Goal: Use online tool/utility: Utilize a website feature to perform a specific function

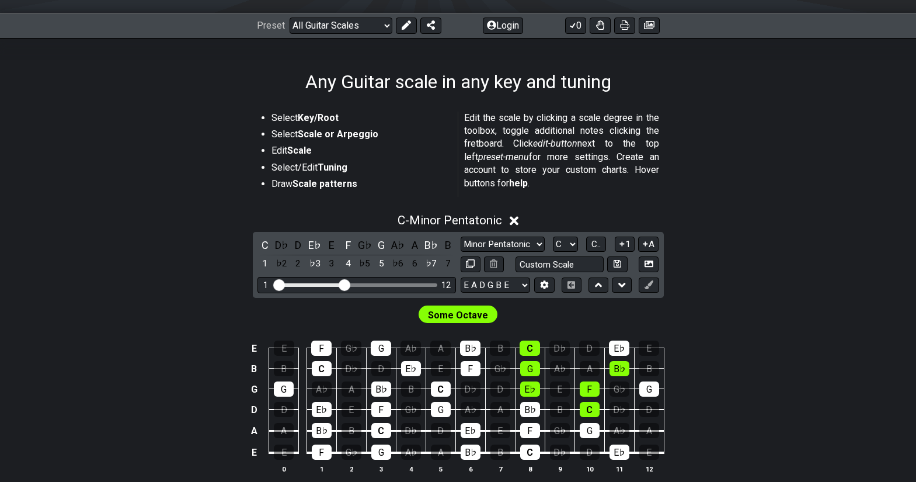
scroll to position [175, 0]
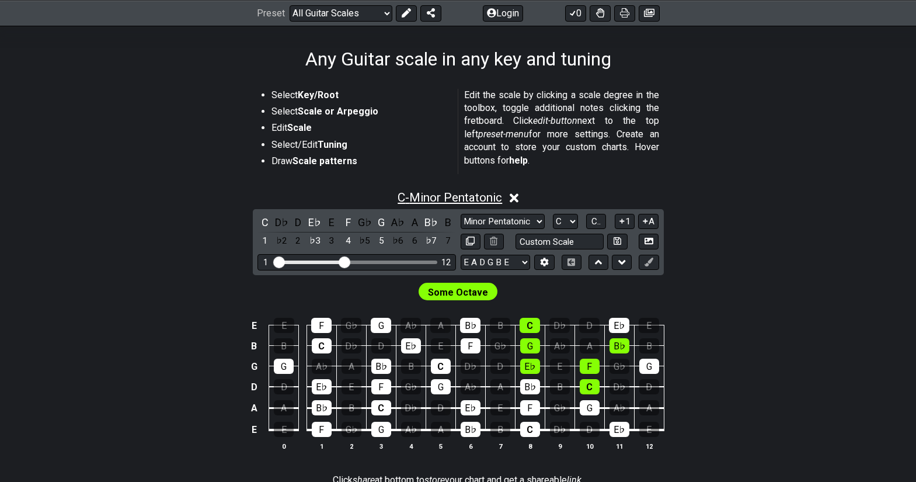
click at [430, 194] on span "C - Minor Pentatonic" at bounding box center [450, 197] width 104 height 14
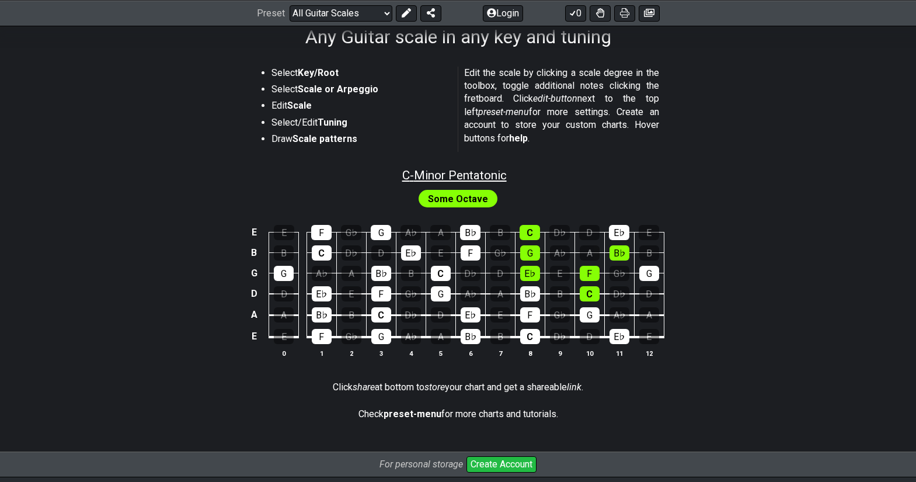
scroll to position [108, 0]
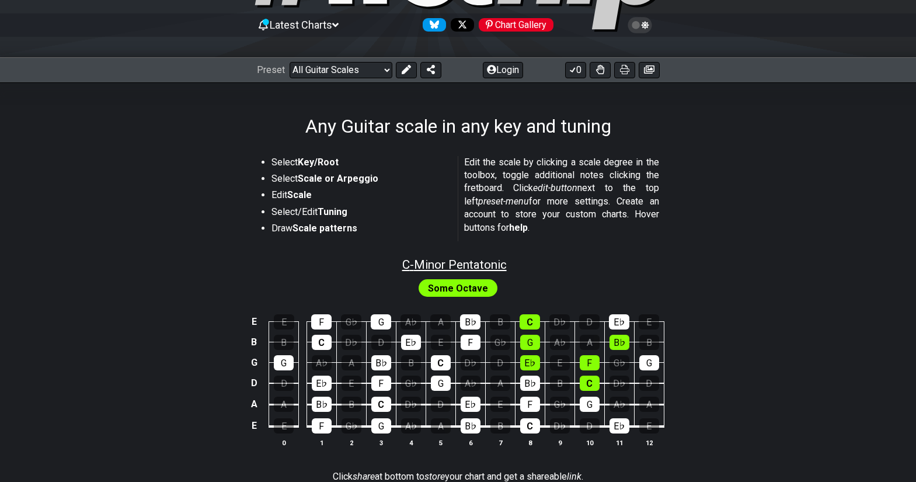
click at [421, 263] on span "C - Minor Pentatonic" at bounding box center [454, 264] width 104 height 14
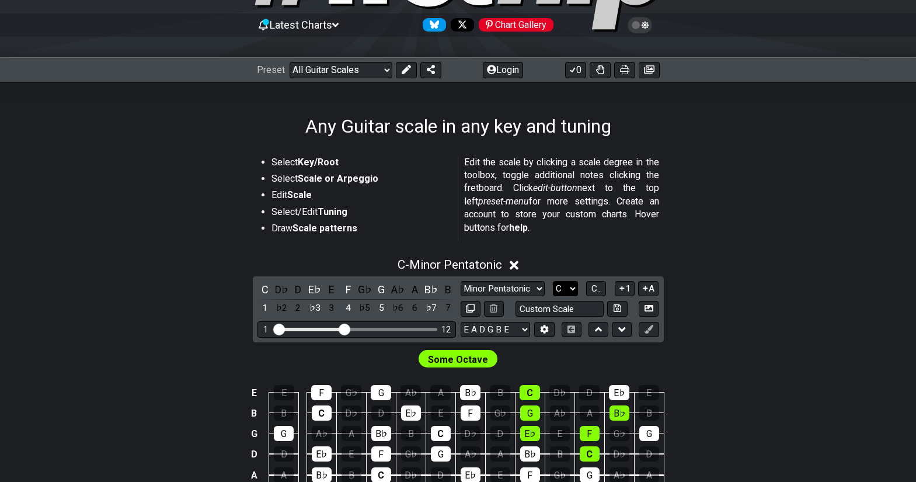
click at [572, 288] on select "A♭ A A♯ B♭ B C C♯ D♭ D D♯ E♭ E F F♯ G♭ G G♯" at bounding box center [565, 289] width 25 height 16
select select "E"
click at [553, 281] on select "A♭ A A♯ B♭ B C C♯ D♭ D D♯ E♭ E F F♯ G♭ G G♯" at bounding box center [565, 289] width 25 height 16
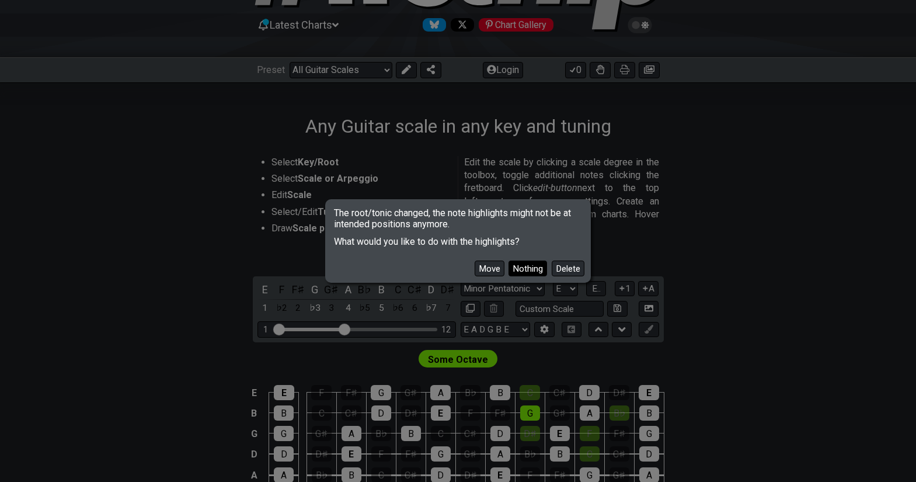
click at [524, 266] on button "Nothing" at bounding box center [527, 268] width 39 height 16
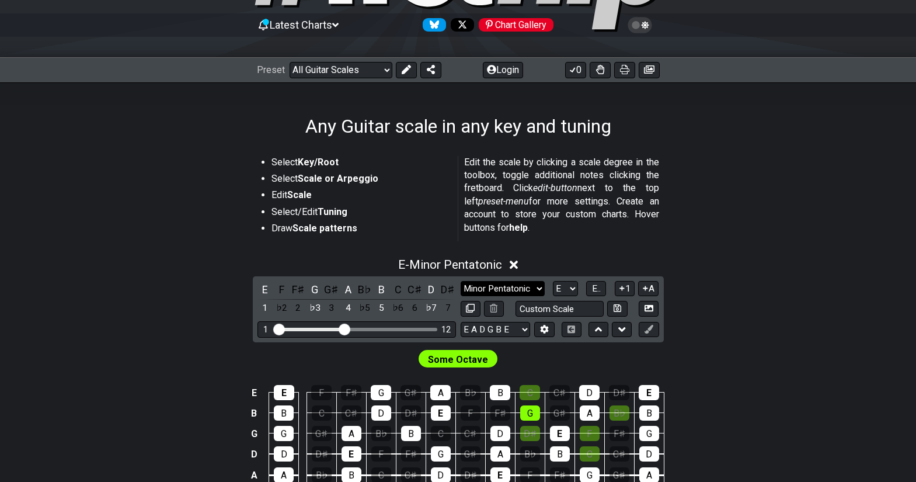
click at [539, 287] on select "Minor Pentatonic Root Minor Pentatonic Major Pentatonic Minor Blues Major Blues…" at bounding box center [503, 289] width 84 height 16
click at [461, 281] on select "Minor Pentatonic Root Minor Pentatonic Major Pentatonic Minor Blues Major Blues…" at bounding box center [503, 289] width 84 height 16
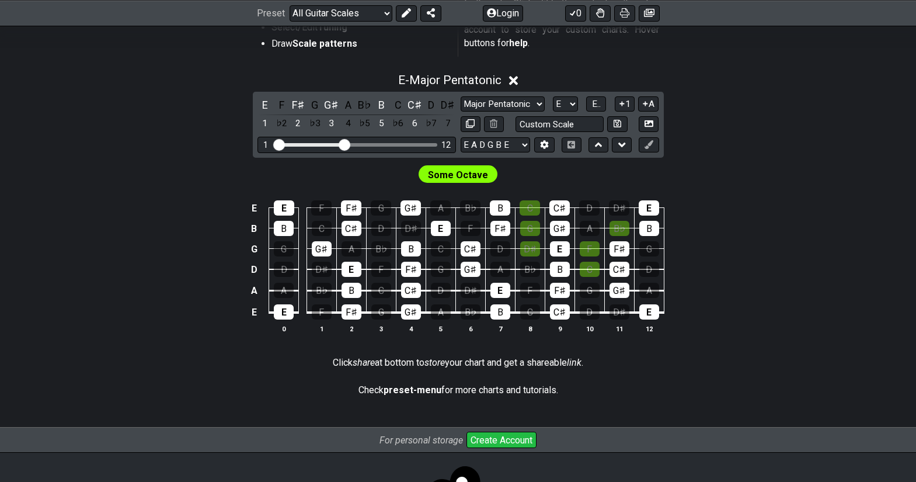
scroll to position [342, 0]
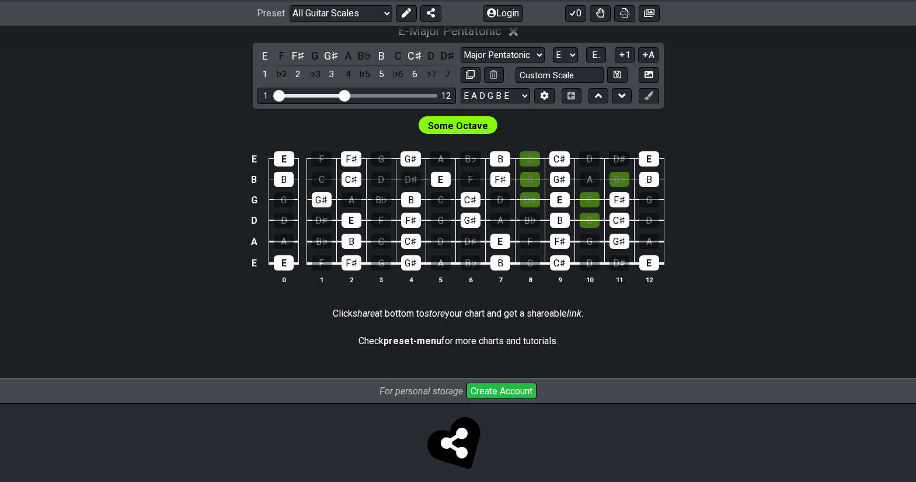
click at [374, 95] on div "Visible fret range" at bounding box center [357, 96] width 162 height 4
drag, startPoint x: 345, startPoint y: 94, endPoint x: 363, endPoint y: 94, distance: 17.5
click at [363, 95] on input "Visible fret range" at bounding box center [357, 95] width 166 height 0
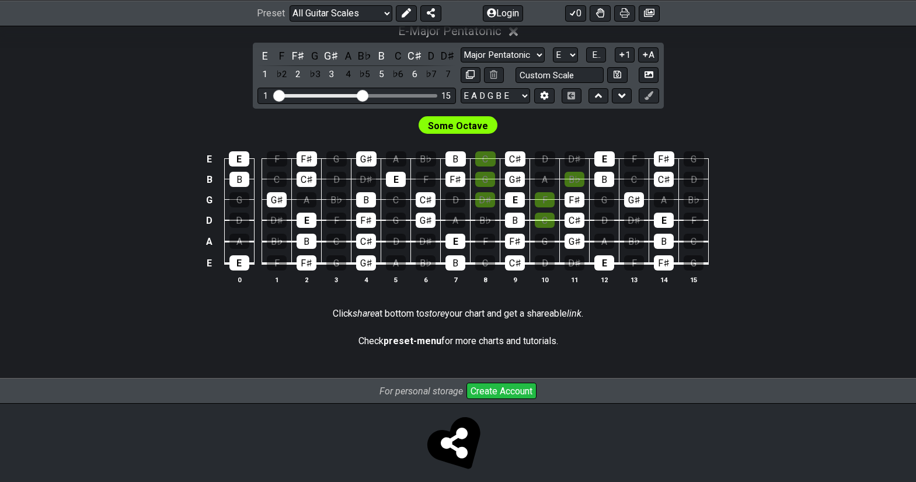
click at [454, 126] on span "Some Octave" at bounding box center [458, 125] width 60 height 17
click at [539, 56] on select "Minor Pentatonic Root Minor Pentatonic Major Pentatonic Minor Blues Major Blues…" at bounding box center [503, 55] width 84 height 16
click at [461, 47] on select "Minor Pentatonic Root Minor Pentatonic Major Pentatonic Minor Blues Major Blues…" at bounding box center [503, 55] width 84 height 16
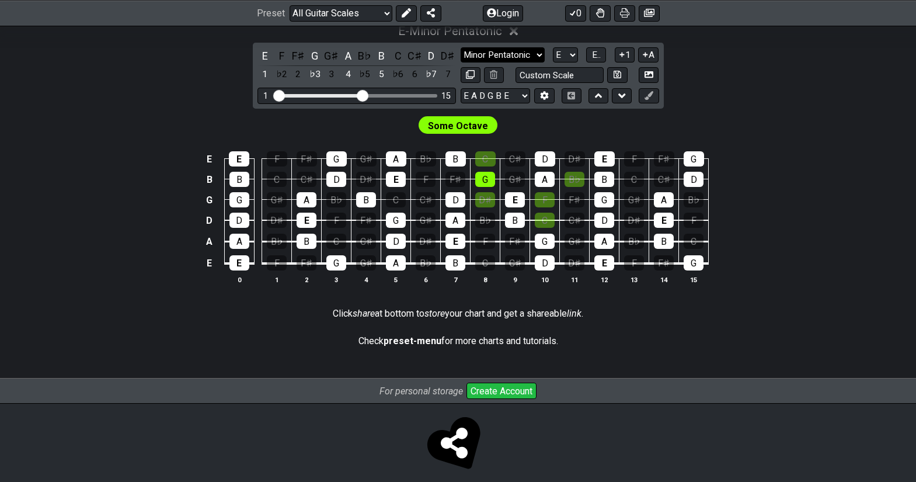
click at [540, 51] on select "Minor Pentatonic Root Minor Pentatonic Major Pentatonic Minor Blues Major Blues…" at bounding box center [503, 55] width 84 height 16
select select "Major Pentatonic"
click at [461, 47] on select "Minor Pentatonic Root Minor Pentatonic Major Pentatonic Minor Blues Major Blues…" at bounding box center [503, 55] width 84 height 16
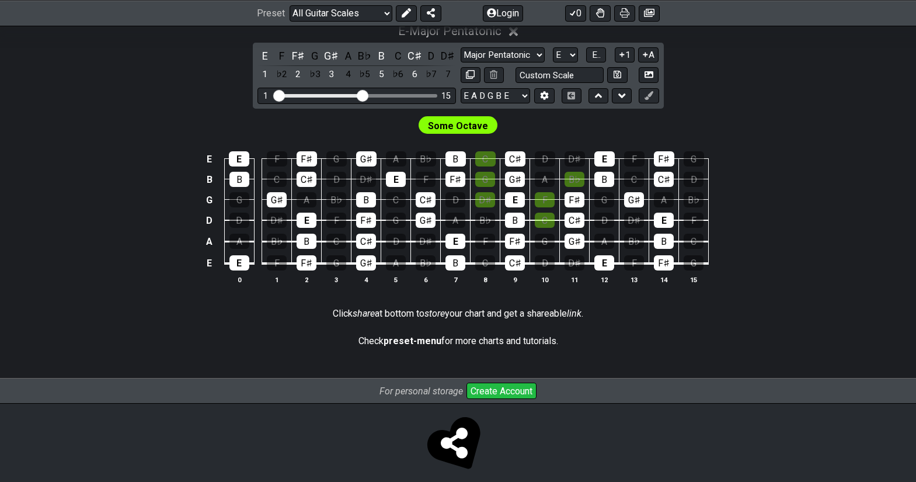
click at [452, 126] on span "Some Octave" at bounding box center [458, 125] width 60 height 17
click at [449, 126] on span "Some Octave" at bounding box center [458, 125] width 60 height 17
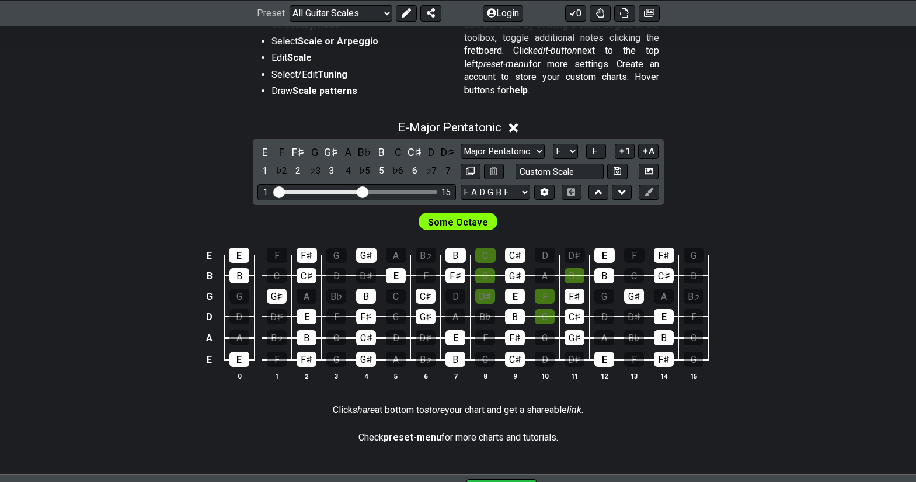
scroll to position [225, 0]
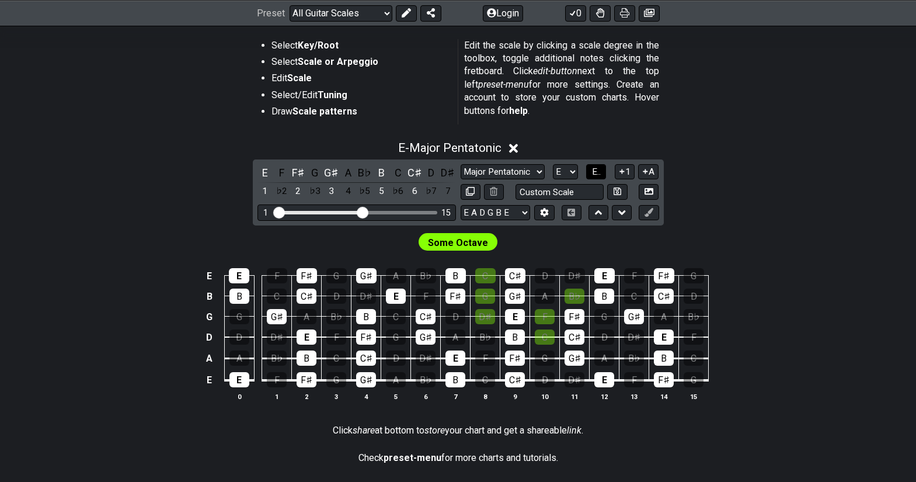
click at [597, 169] on span "E.." at bounding box center [596, 171] width 9 height 11
click at [599, 173] on span "1..7" at bounding box center [596, 171] width 14 height 11
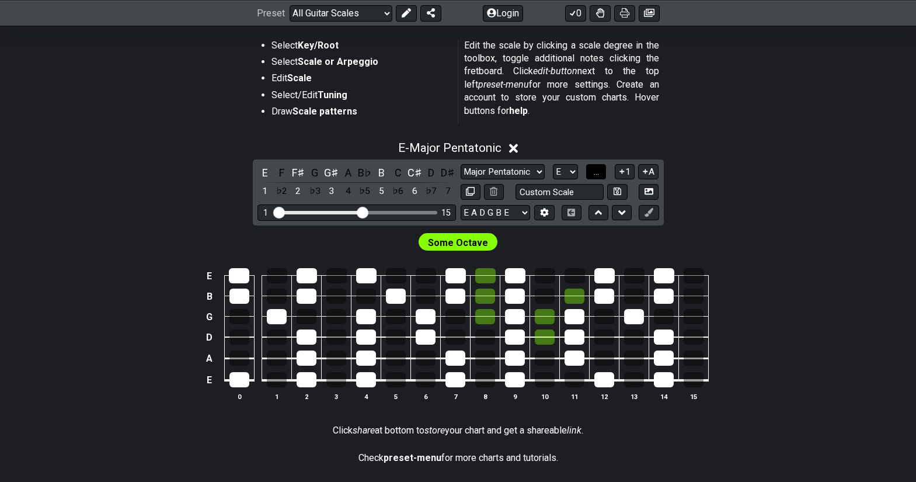
click at [599, 173] on span "..." at bounding box center [596, 171] width 5 height 11
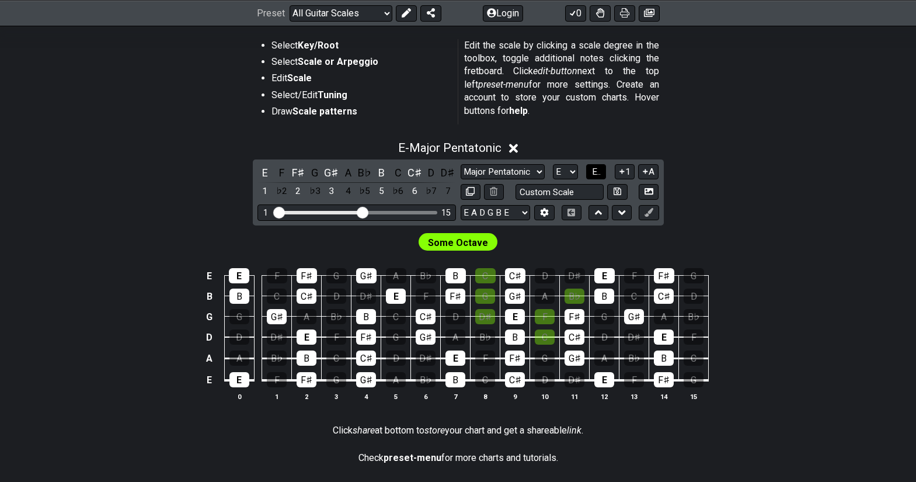
click at [599, 173] on span "E.." at bounding box center [596, 171] width 9 height 11
click at [599, 173] on span "1..7" at bounding box center [596, 171] width 14 height 11
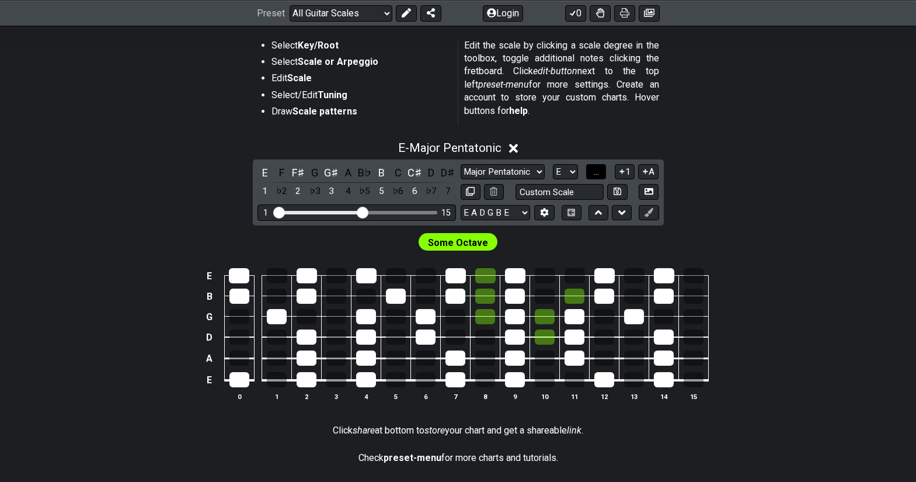
click at [599, 173] on span "..." at bounding box center [596, 171] width 5 height 11
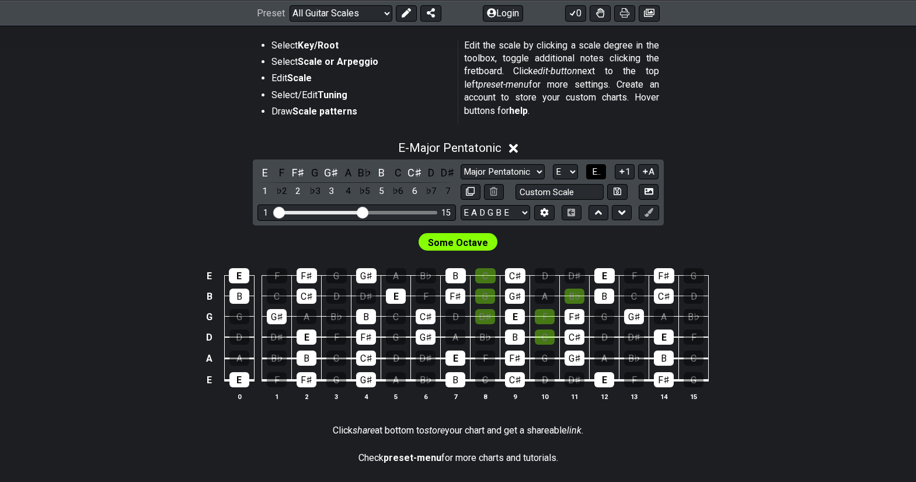
click at [599, 173] on span "E.." at bounding box center [596, 171] width 9 height 11
click at [599, 173] on span "1..7" at bounding box center [596, 171] width 14 height 11
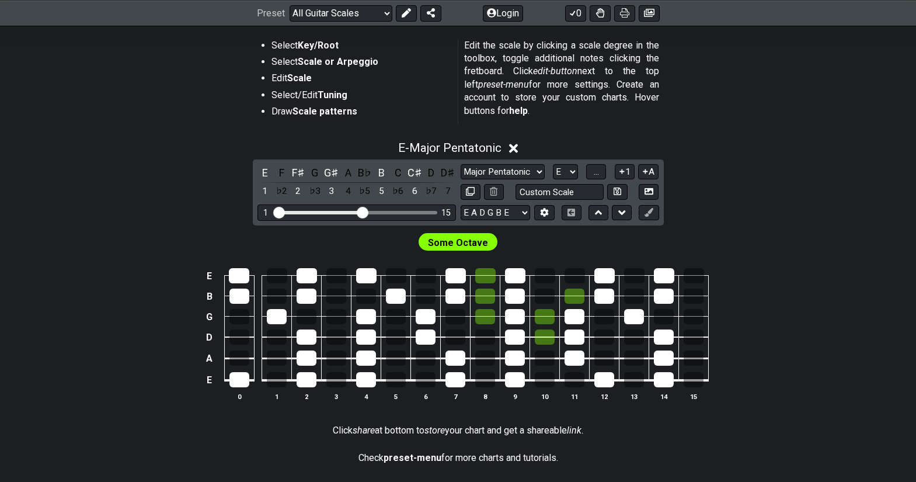
click at [728, 164] on div "E - Major Pentatonic E F F♯ G G♯ A B♭ B C C♯ D D♯ 1 ♭2 2 ♭3 3 4 ♭5 5 ♭6 6 ♭7 7 …" at bounding box center [458, 276] width 911 height 284
click at [433, 150] on span "E - Major Pentatonic" at bounding box center [449, 148] width 103 height 14
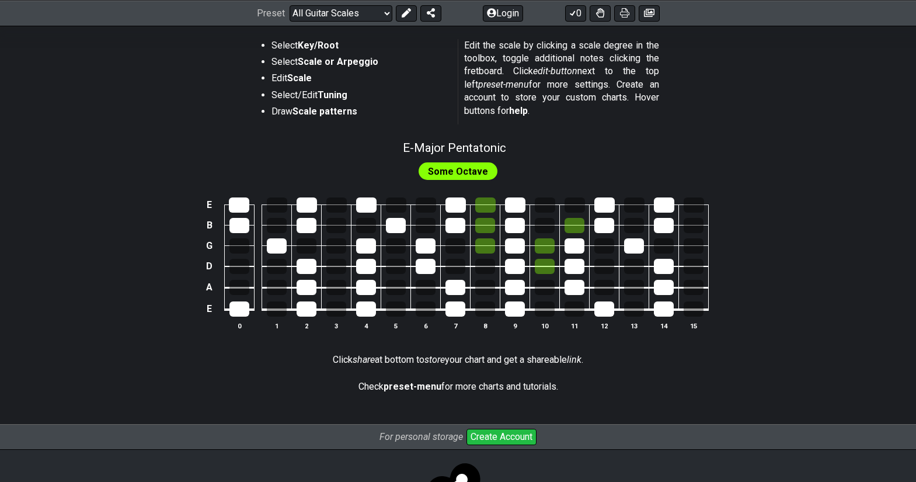
click at [449, 173] on span "Some Octave" at bounding box center [458, 171] width 60 height 17
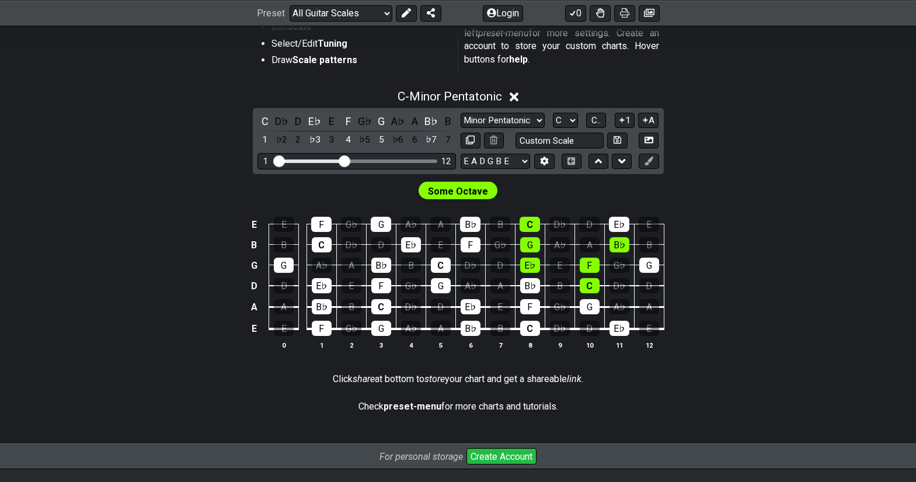
scroll to position [292, 0]
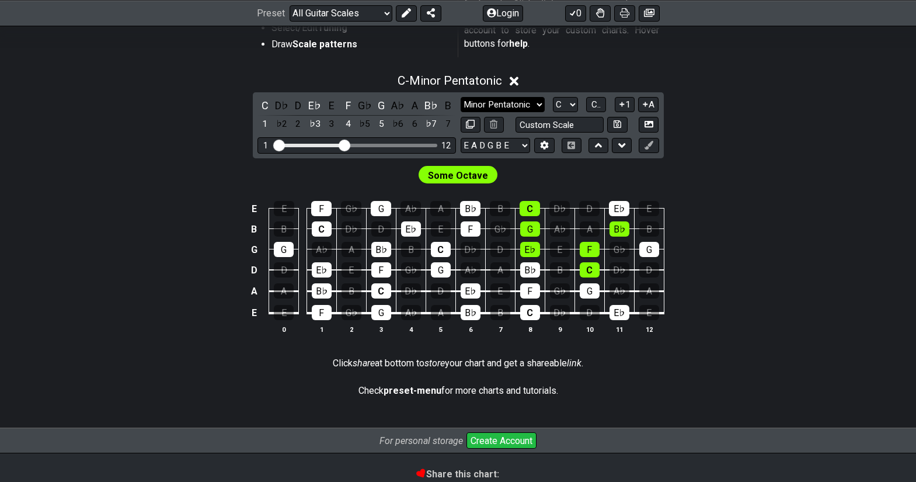
click at [540, 103] on select "Minor Pentatonic Root Minor Pentatonic Major Pentatonic Minor Blues Major Blues…" at bounding box center [503, 105] width 84 height 16
select select "Major Pentatonic"
click at [461, 97] on select "Minor Pentatonic Root Minor Pentatonic Major Pentatonic Minor Blues Major Blues…" at bounding box center [503, 105] width 84 height 16
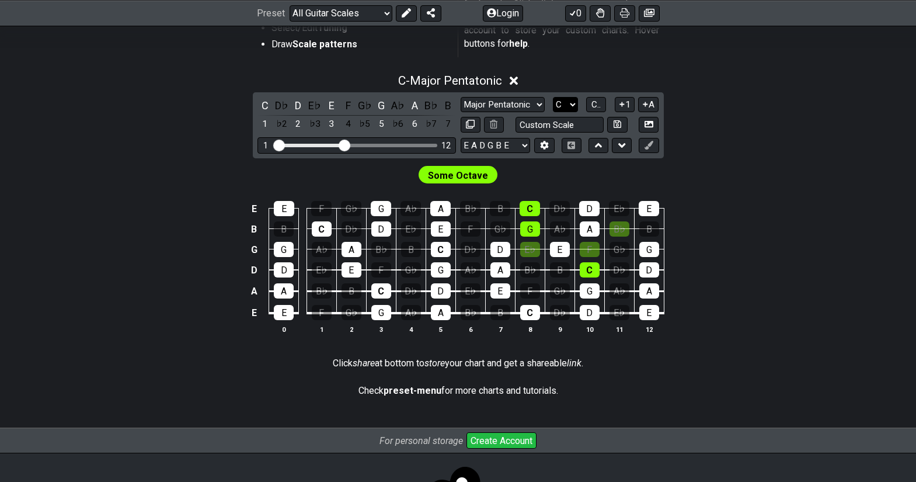
click at [570, 104] on select "A♭ A A♯ B♭ B C C♯ D♭ D D♯ E♭ E F F♯ G♭ G G♯" at bounding box center [565, 105] width 25 height 16
select select "E"
click at [553, 97] on select "A♭ A A♯ B♭ B C C♯ D♭ D D♯ E♭ E F F♯ G♭ G G♯" at bounding box center [565, 105] width 25 height 16
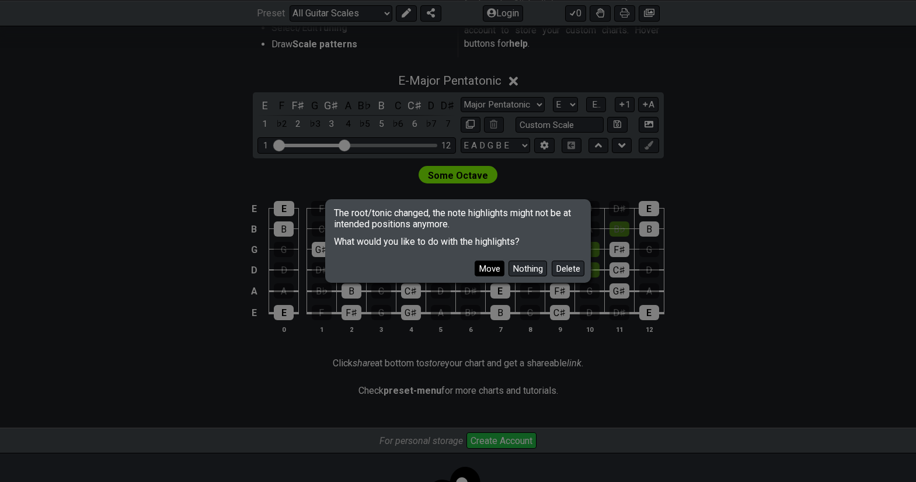
click at [491, 265] on button "Move" at bounding box center [490, 268] width 30 height 16
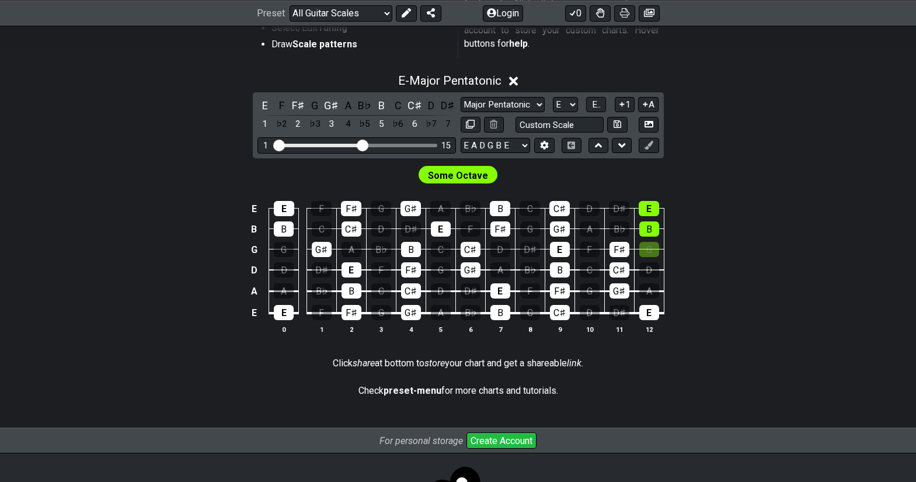
drag, startPoint x: 343, startPoint y: 145, endPoint x: 361, endPoint y: 145, distance: 18.7
click at [361, 144] on input "Visible fret range" at bounding box center [357, 144] width 166 height 0
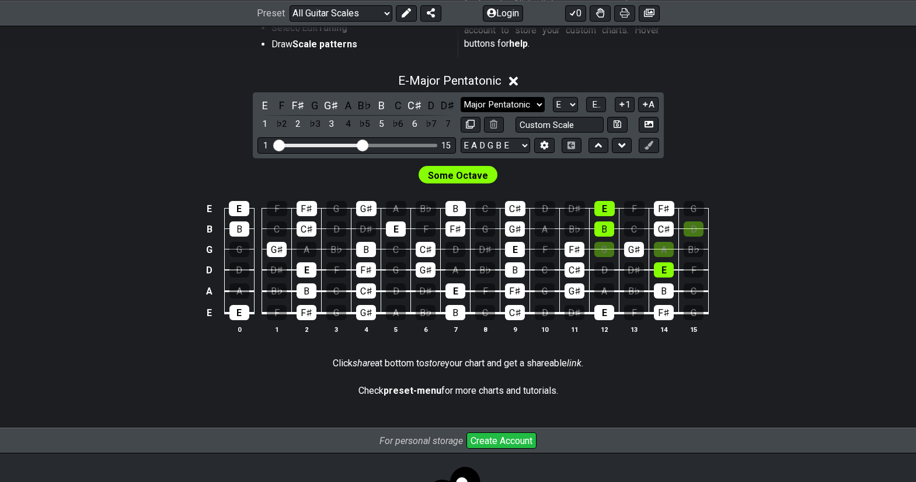
click at [540, 102] on select "Minor Pentatonic Root Minor Pentatonic Major Pentatonic Minor Blues Major Blues…" at bounding box center [503, 105] width 84 height 16
click at [461, 97] on select "Minor Pentatonic Root Minor Pentatonic Major Pentatonic Minor Blues Major Blues…" at bounding box center [503, 105] width 84 height 16
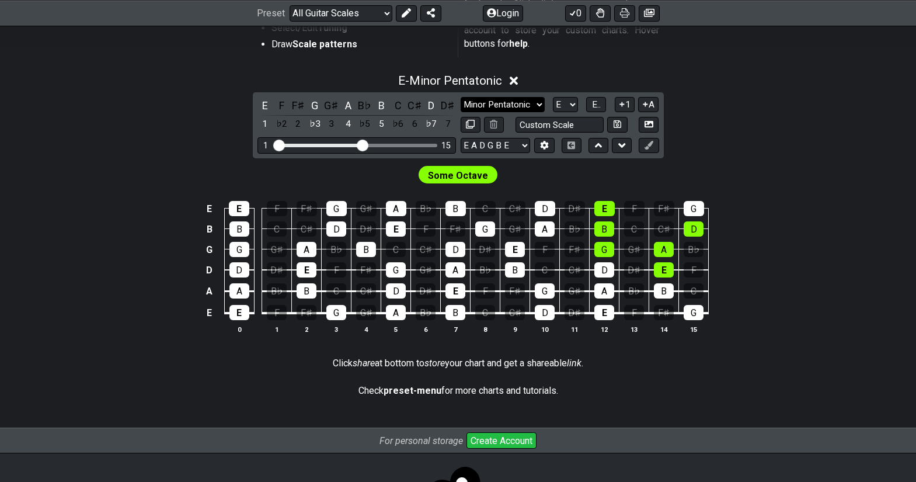
click at [539, 104] on select "Minor Pentatonic Root Minor Pentatonic Major Pentatonic Minor Blues Major Blues…" at bounding box center [503, 105] width 84 height 16
click at [461, 97] on select "Minor Pentatonic Root Minor Pentatonic Major Pentatonic Minor Blues Major Blues…" at bounding box center [503, 105] width 84 height 16
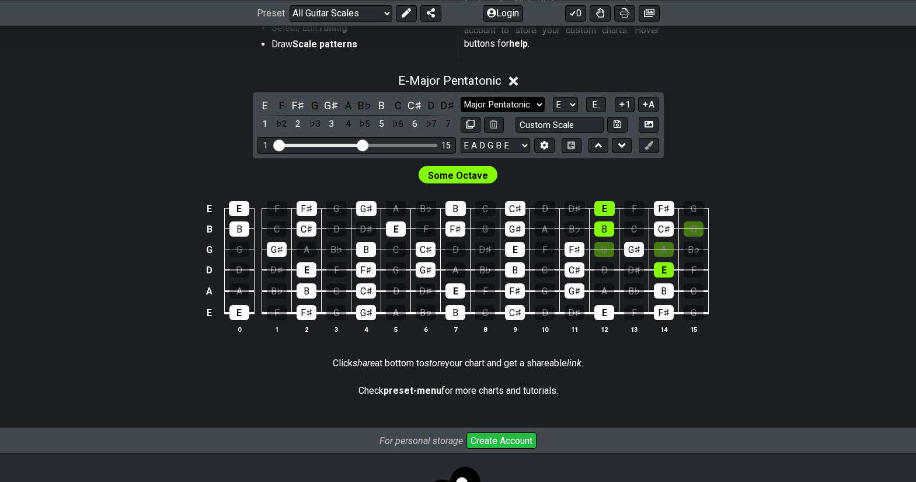
click at [539, 106] on select "Minor Pentatonic Root Minor Pentatonic Major Pentatonic Minor Blues Major Blues…" at bounding box center [503, 105] width 84 height 16
select select "Major Blues"
click at [461, 97] on select "Minor Pentatonic Root Minor Pentatonic Major Pentatonic Minor Blues Major Blues…" at bounding box center [503, 105] width 84 height 16
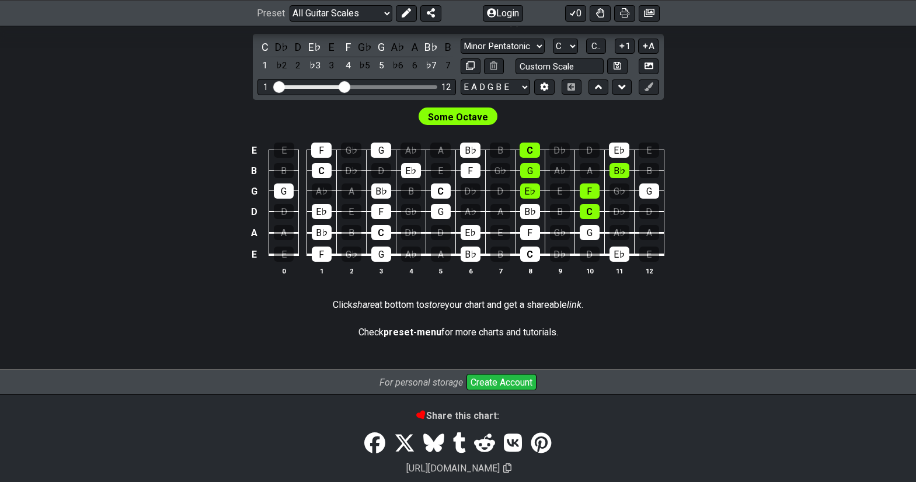
scroll to position [234, 0]
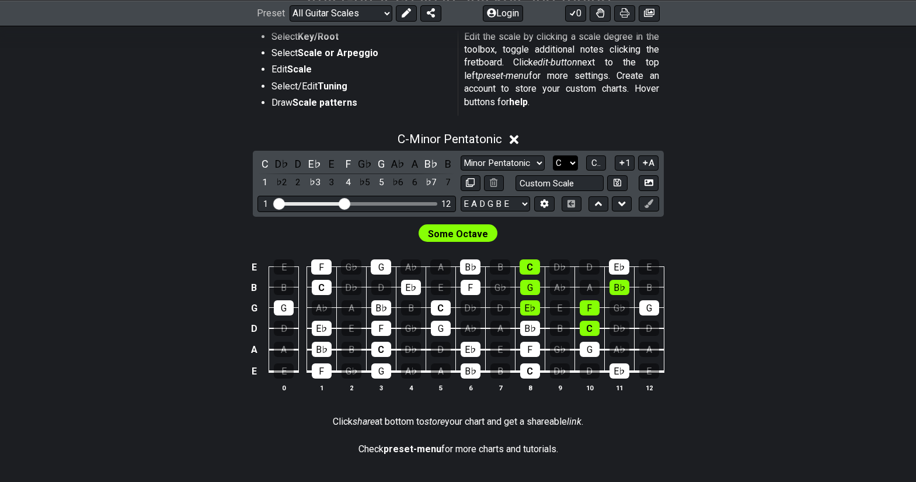
click at [576, 162] on select "A♭ A A♯ B♭ B C C♯ D♭ D D♯ E♭ E F F♯ G♭ G G♯" at bounding box center [565, 163] width 25 height 16
select select "E"
click at [553, 155] on select "A♭ A A♯ B♭ B C C♯ D♭ D D♯ E♭ E F F♯ G♭ G G♯" at bounding box center [565, 163] width 25 height 16
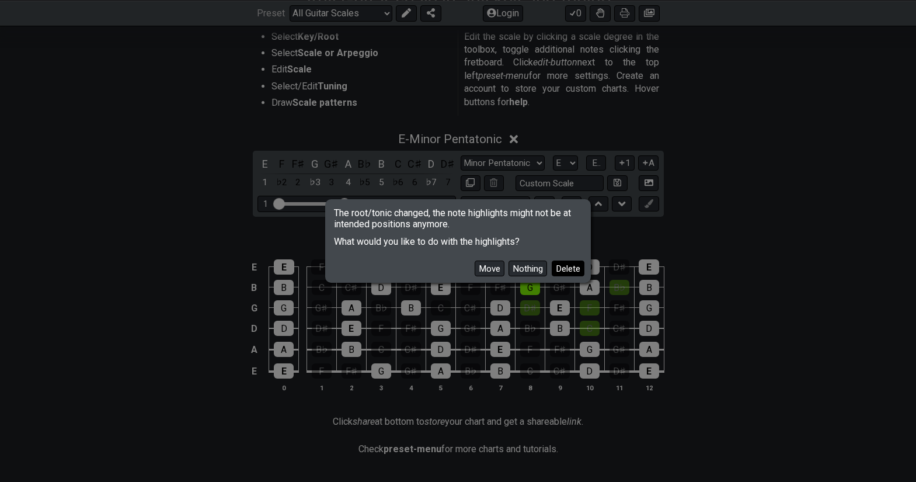
click at [566, 264] on button "Delete" at bounding box center [568, 268] width 33 height 16
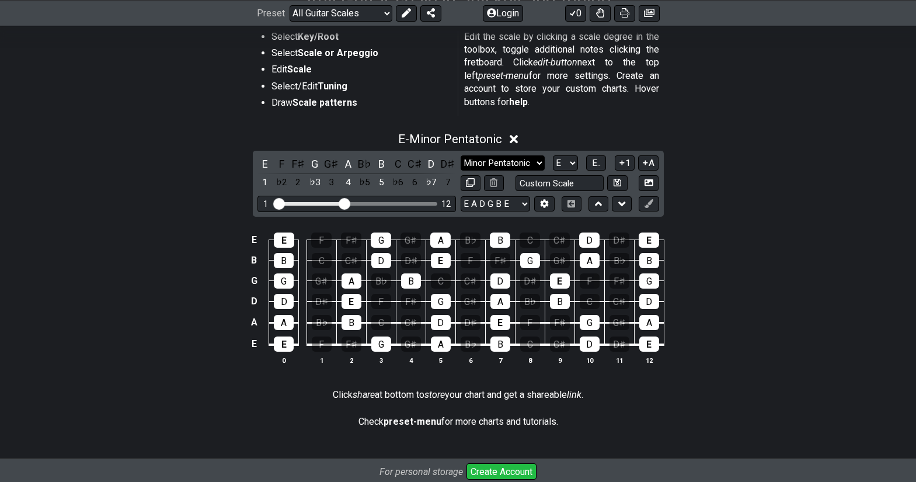
click at [538, 165] on select "Minor Pentatonic Root Minor Pentatonic Major Pentatonic Minor Blues Major Blues…" at bounding box center [503, 163] width 84 height 16
select select "Major Pentatonic"
click at [461, 155] on select "Minor Pentatonic Root Minor Pentatonic Major Pentatonic Minor Blues Major Blues…" at bounding box center [503, 163] width 84 height 16
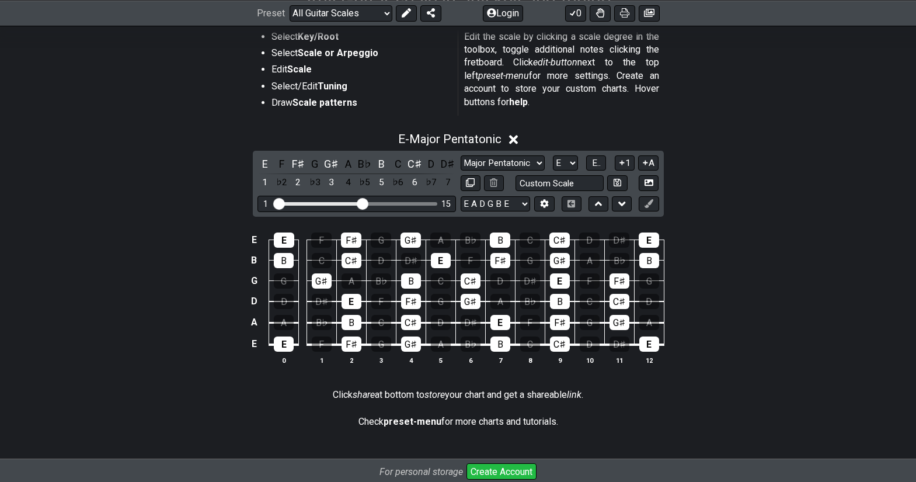
drag, startPoint x: 343, startPoint y: 202, endPoint x: 362, endPoint y: 207, distance: 19.4
click at [362, 203] on input "Visible fret range" at bounding box center [357, 203] width 166 height 0
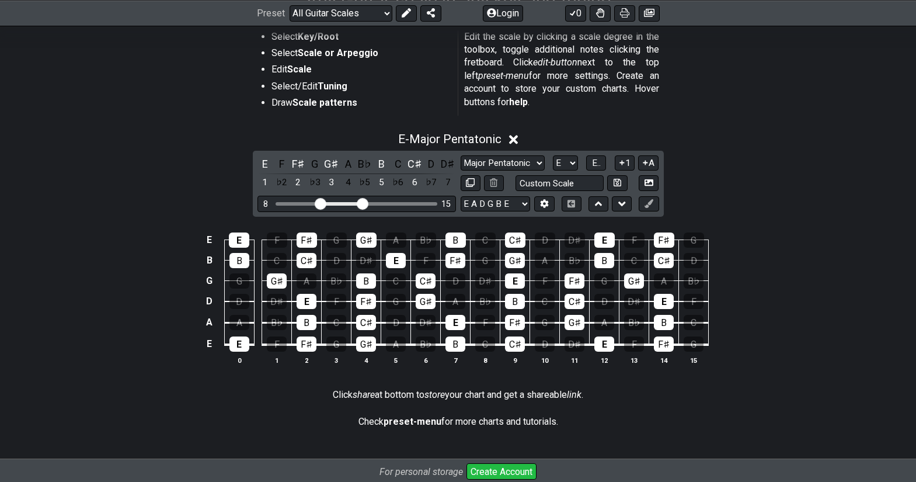
drag, startPoint x: 281, startPoint y: 202, endPoint x: 322, endPoint y: 203, distance: 40.3
click at [322, 203] on input "Visible fret range" at bounding box center [357, 203] width 166 height 0
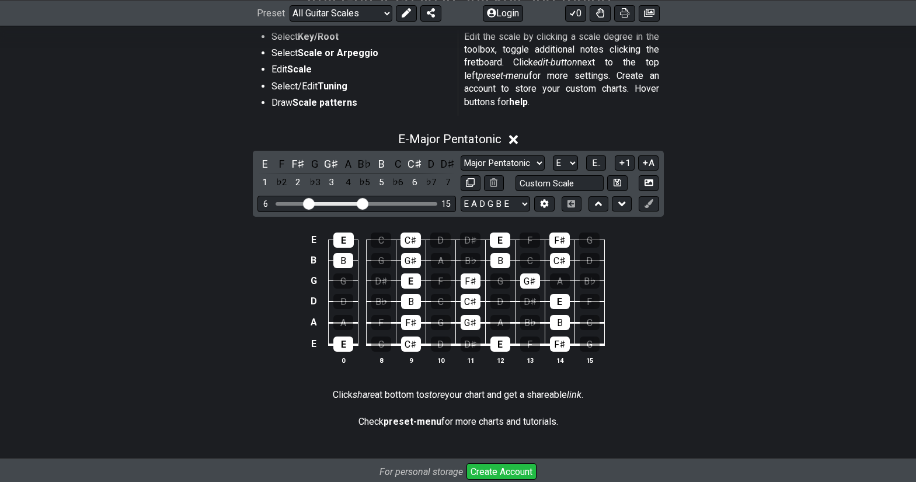
drag, startPoint x: 322, startPoint y: 203, endPoint x: 308, endPoint y: 203, distance: 13.4
click at [308, 203] on input "Visible fret range" at bounding box center [357, 203] width 166 height 0
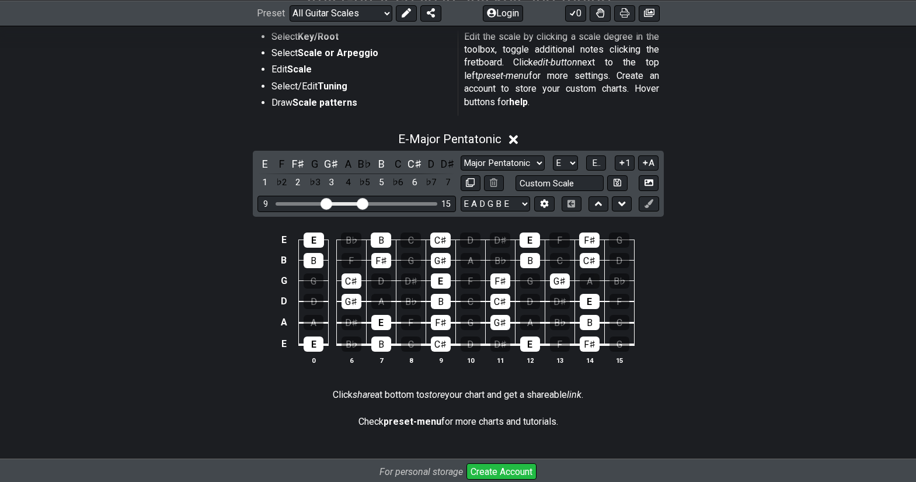
drag, startPoint x: 308, startPoint y: 203, endPoint x: 324, endPoint y: 203, distance: 15.8
click at [324, 203] on input "Visible fret range" at bounding box center [357, 203] width 166 height 0
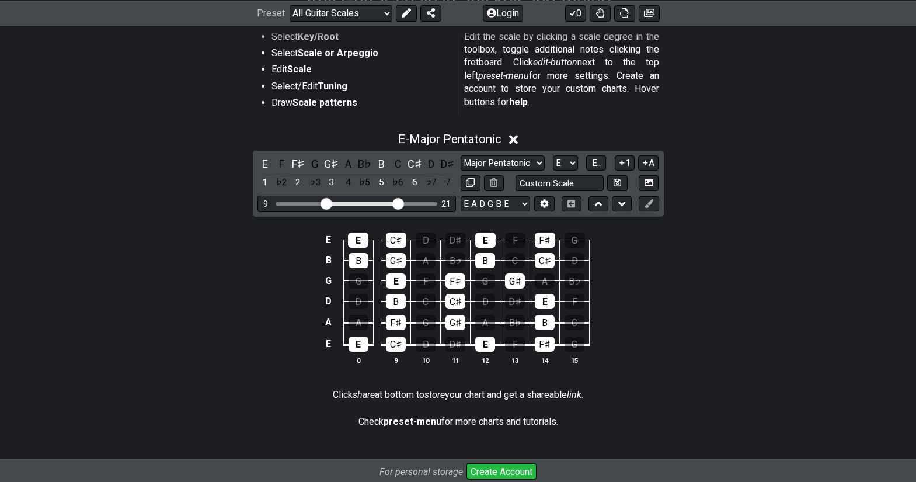
drag, startPoint x: 365, startPoint y: 201, endPoint x: 396, endPoint y: 201, distance: 30.9
click at [396, 203] on input "Visible fret range" at bounding box center [357, 203] width 166 height 0
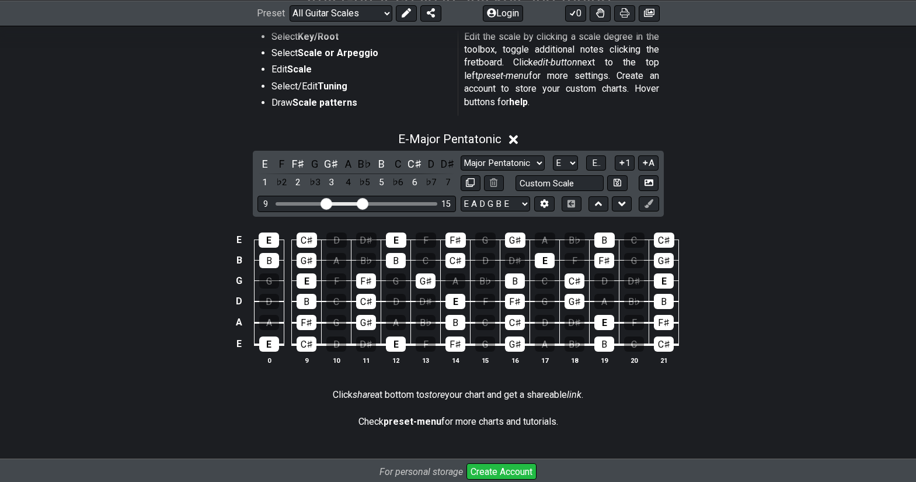
drag, startPoint x: 396, startPoint y: 201, endPoint x: 361, endPoint y: 203, distance: 35.1
click at [361, 203] on input "Visible fret range" at bounding box center [357, 203] width 166 height 0
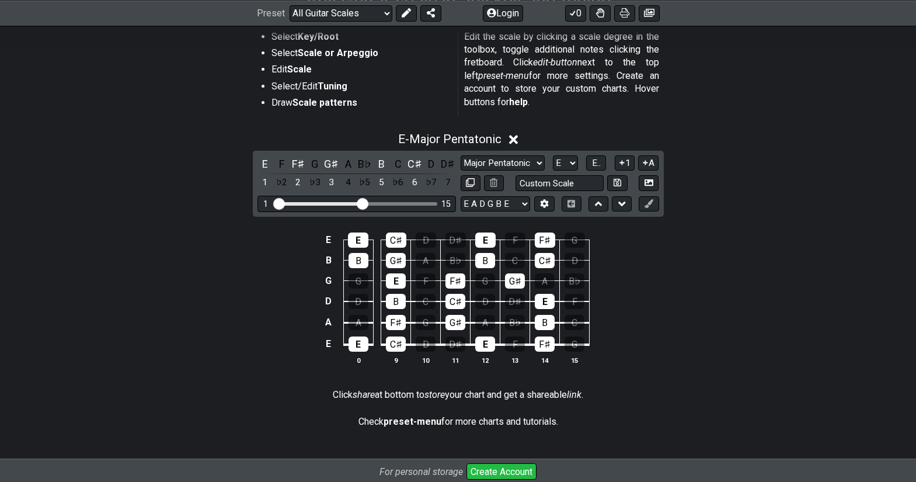
drag, startPoint x: 325, startPoint y: 204, endPoint x: 250, endPoint y: 204, distance: 74.1
click at [274, 203] on input "Visible fret range" at bounding box center [357, 203] width 166 height 0
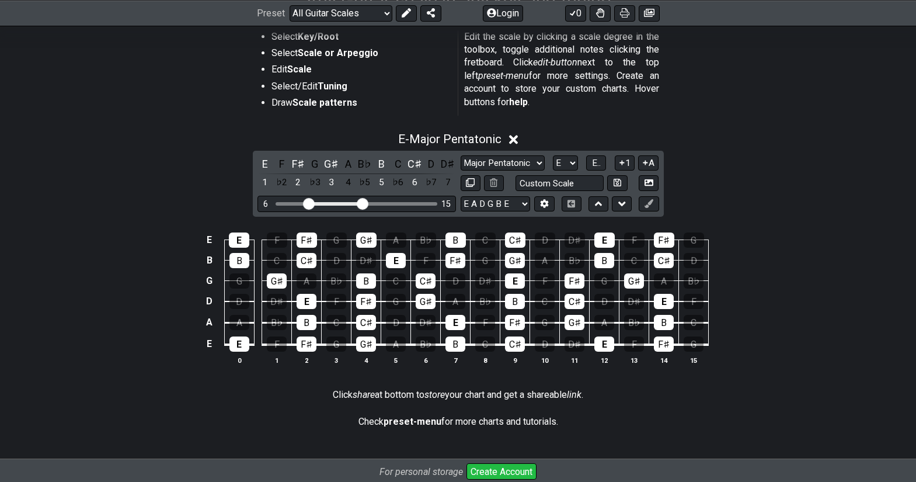
drag, startPoint x: 283, startPoint y: 201, endPoint x: 306, endPoint y: 205, distance: 24.3
click at [306, 203] on input "Visible fret range" at bounding box center [357, 203] width 166 height 0
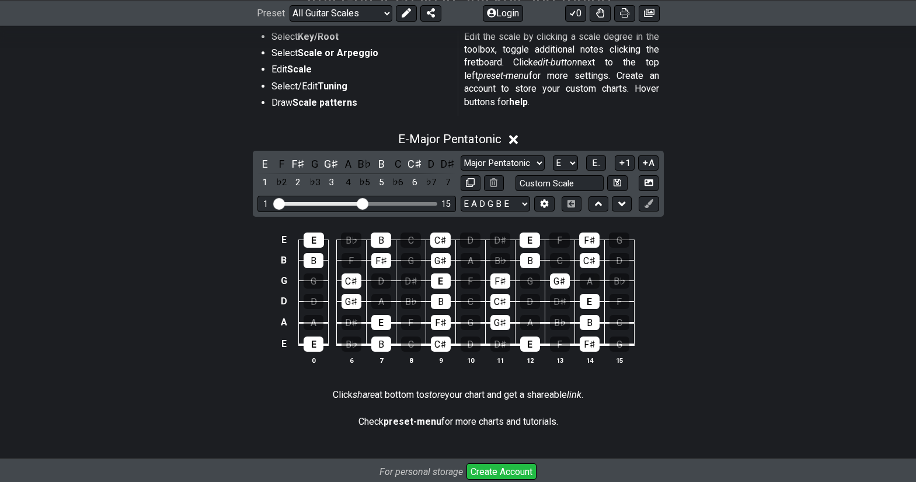
drag, startPoint x: 306, startPoint y: 205, endPoint x: 268, endPoint y: 205, distance: 38.5
click at [274, 203] on input "Visible fret range" at bounding box center [357, 203] width 166 height 0
